Goal: Information Seeking & Learning: Find specific fact

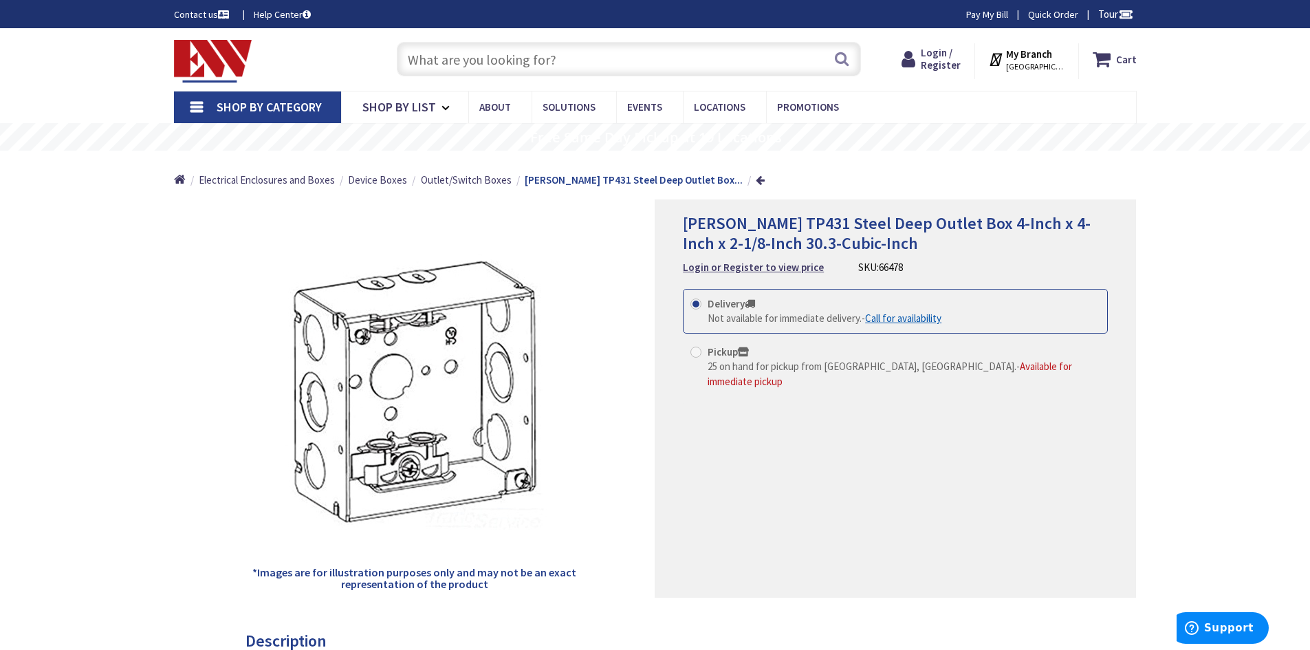
click at [221, 47] on img at bounding box center [213, 61] width 78 height 43
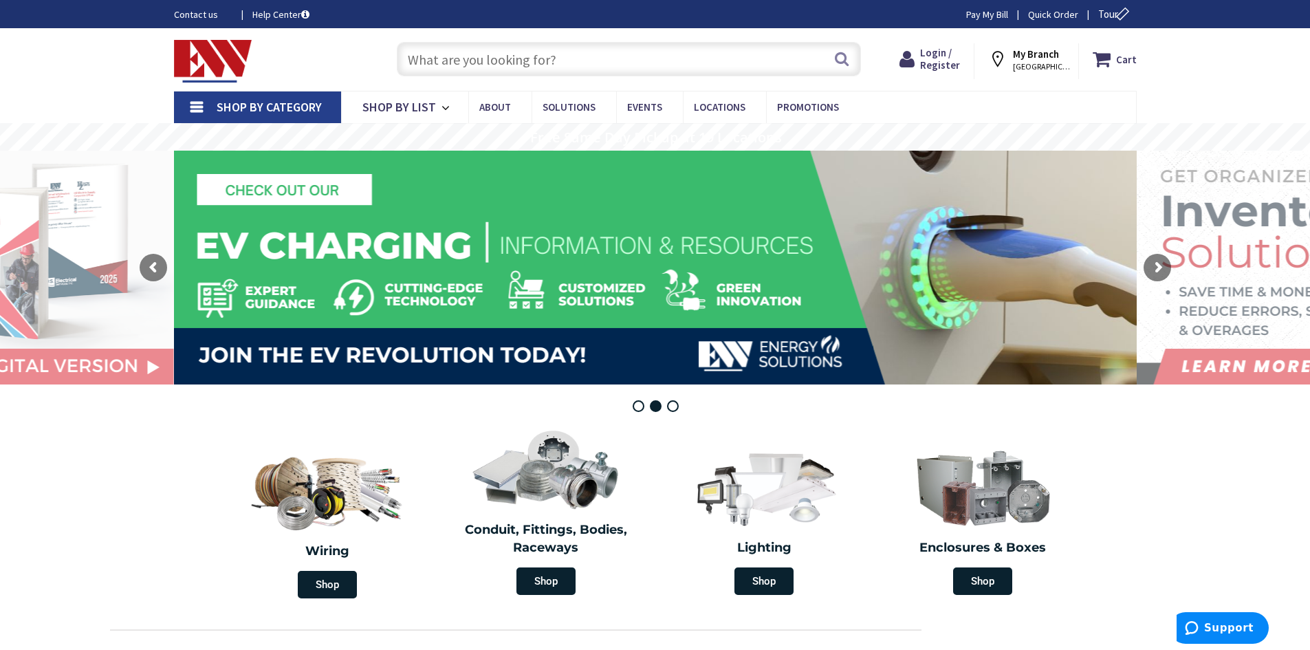
click at [493, 59] on input "text" at bounding box center [629, 59] width 464 height 34
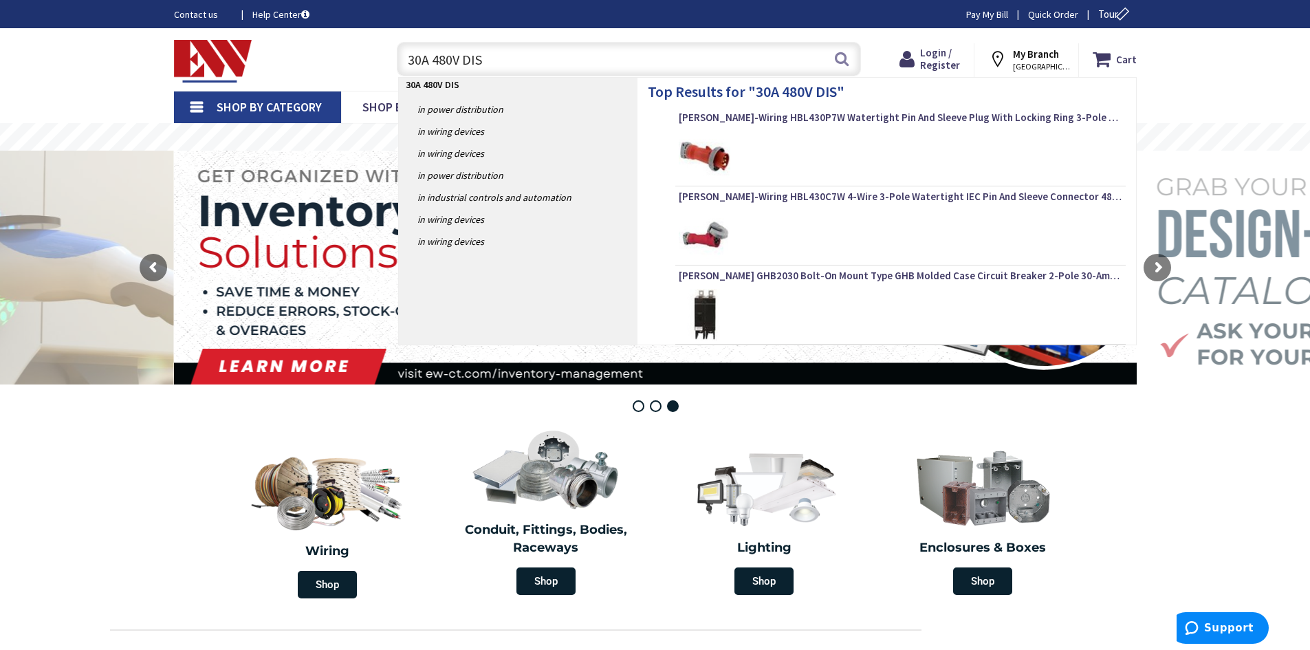
type input "30A 480V DISC"
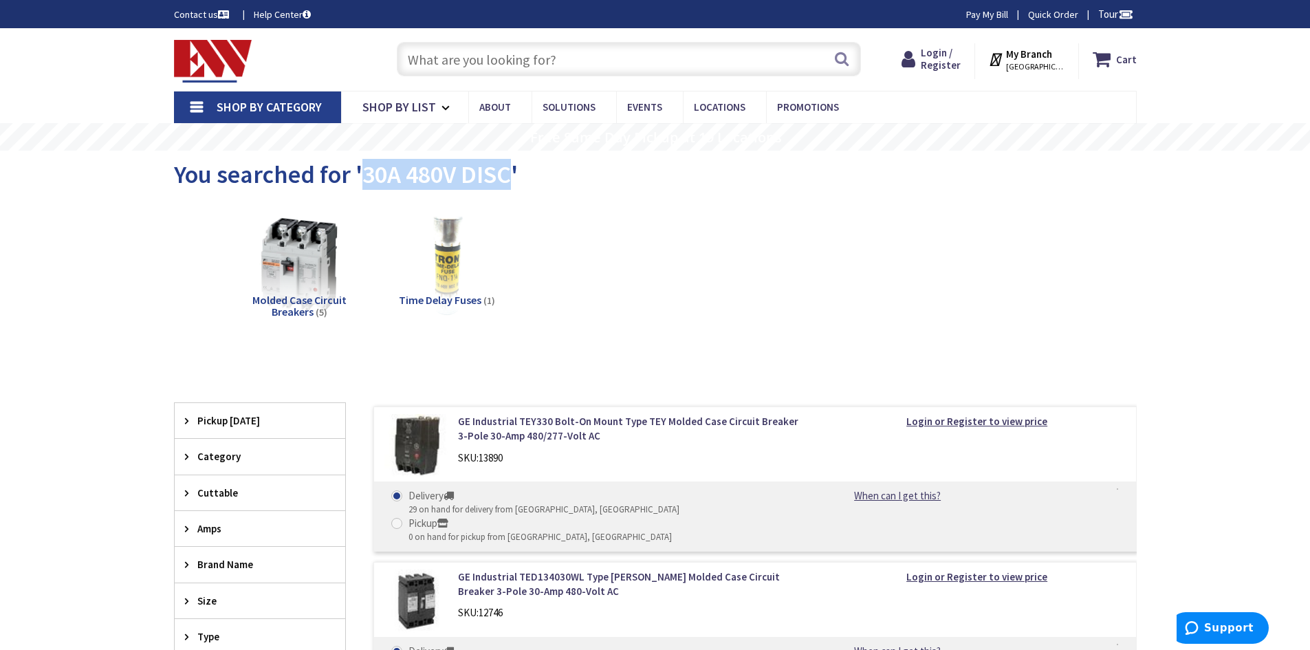
drag, startPoint x: 361, startPoint y: 178, endPoint x: 506, endPoint y: 178, distance: 145.1
click at [506, 178] on span "You searched for '30A 480V DISC'" at bounding box center [346, 174] width 344 height 31
copy span "30A 480V DISC"
click at [548, 65] on input "text" at bounding box center [629, 59] width 464 height 34
paste input "30A 480V DISC"
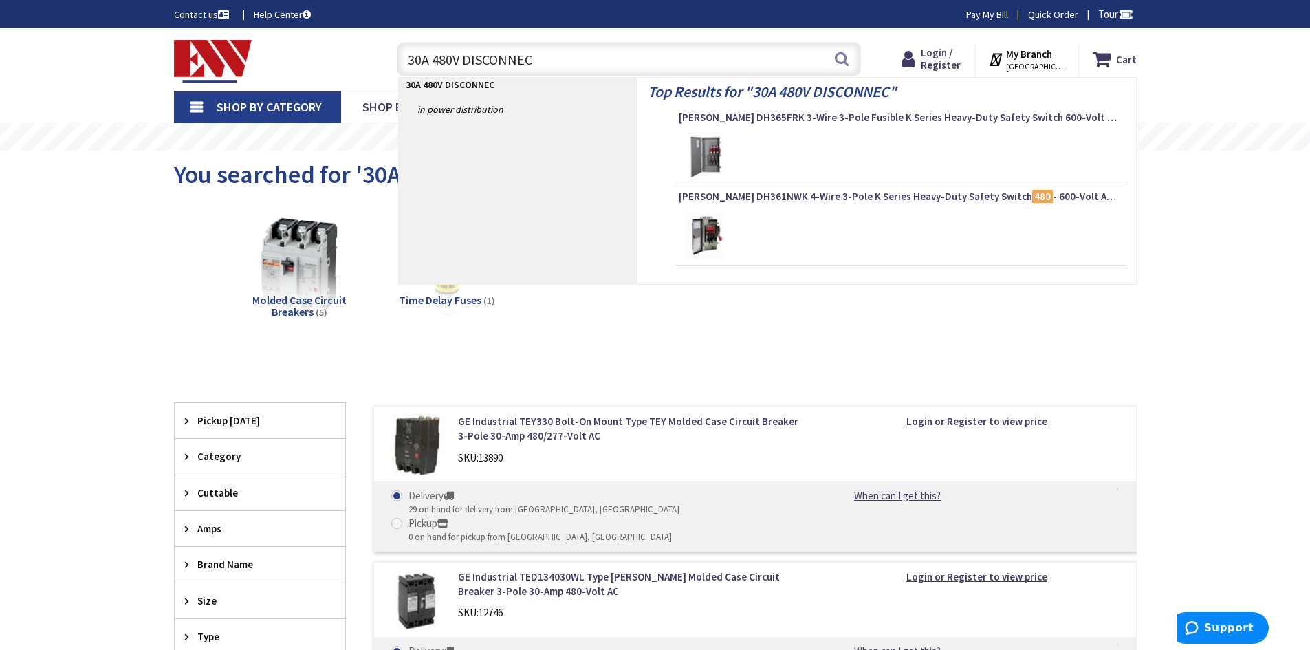
type input "30A 480V DISCONNECT"
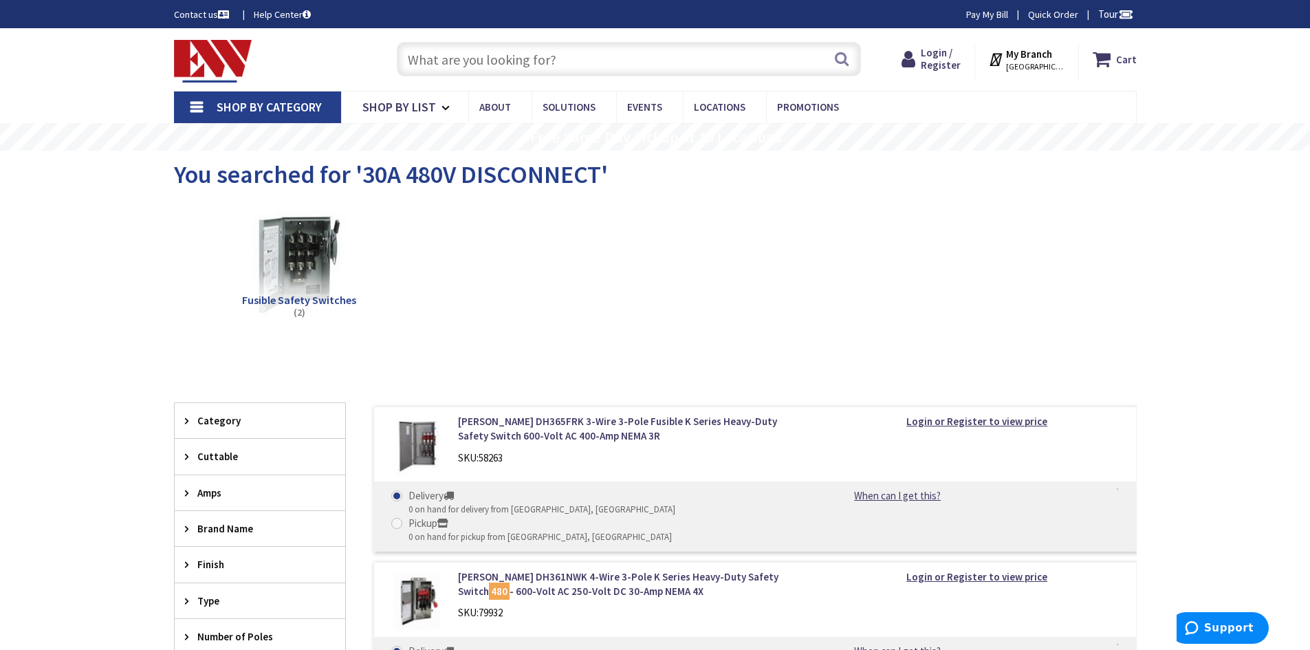
click at [195, 56] on img at bounding box center [213, 61] width 78 height 43
